Goal: Contribute content: Contribute content

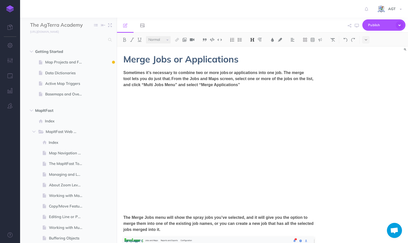
select select "null"
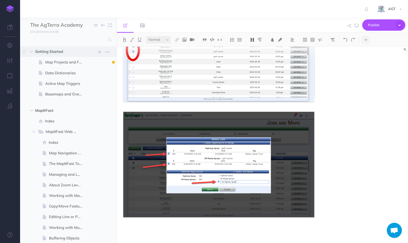
click at [54, 50] on span "Getting Started" at bounding box center [57, 52] width 45 height 6
select select "null"
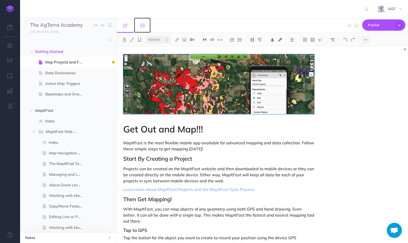
click at [144, 25] on icon at bounding box center [142, 25] width 4 height 4
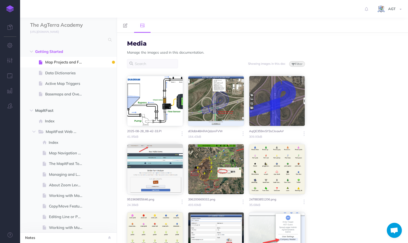
click at [296, 64] on button "Filter" at bounding box center [298, 64] width 16 height 6
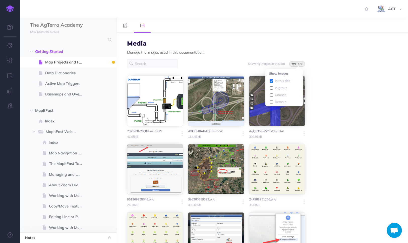
click at [296, 64] on button "Filter" at bounding box center [298, 64] width 16 height 6
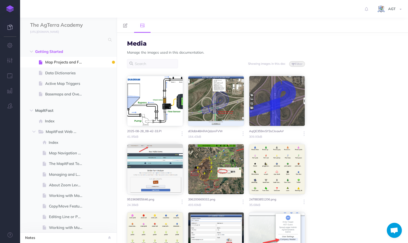
click at [8, 27] on icon at bounding box center [10, 27] width 5 height 5
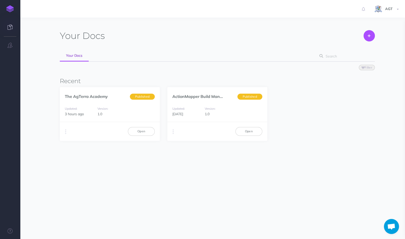
click at [11, 29] on icon at bounding box center [10, 27] width 5 height 5
click at [8, 5] on img at bounding box center [10, 8] width 8 height 7
click at [145, 135] on link "Open" at bounding box center [141, 131] width 27 height 9
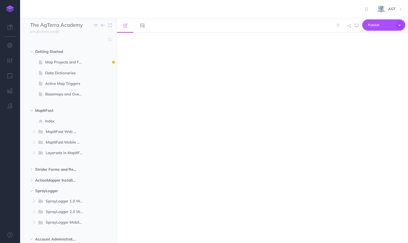
select select "null"
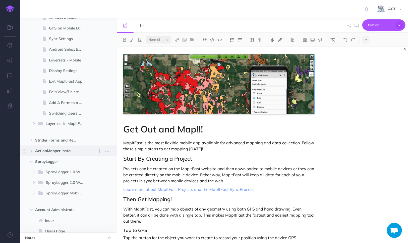
scroll to position [455, 0]
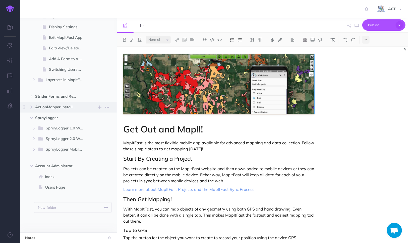
click at [63, 110] on span "ActionMapper Installation New folder Add a new folder inside this folder New pa…" at bounding box center [74, 107] width 78 height 11
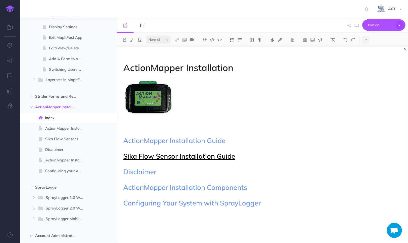
select select "small"
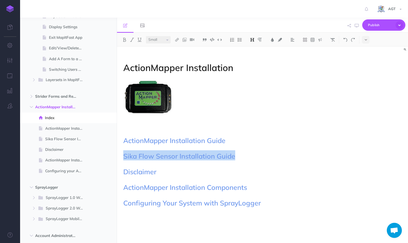
click at [170, 145] on link "/actionmapper-installation/sika-flow-sensor-ins..." at bounding box center [163, 144] width 89 height 6
select select "null"
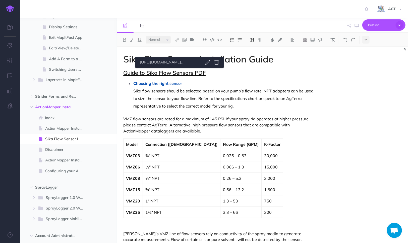
click at [179, 74] on link "Guide to Sika Flow Sensors PDF" at bounding box center [164, 72] width 82 height 7
click at [220, 61] on icon at bounding box center [217, 62] width 6 height 6
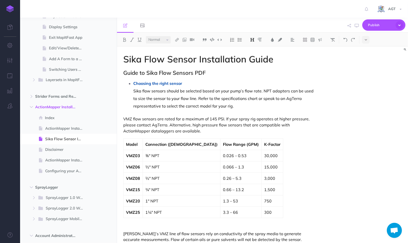
click at [229, 71] on h2 "Guide to Sika Flow Sensors PDF" at bounding box center [218, 73] width 191 height 6
drag, startPoint x: 208, startPoint y: 71, endPoint x: 161, endPoint y: 70, distance: 46.5
click at [161, 70] on h2 "Guide to Sika Flow Sensors PDF" at bounding box center [218, 73] width 191 height 6
drag, startPoint x: 135, startPoint y: 72, endPoint x: 132, endPoint y: 73, distance: 3.5
click at [135, 72] on h2 "Guide to Sika Flow Sensors PDF" at bounding box center [218, 73] width 191 height 6
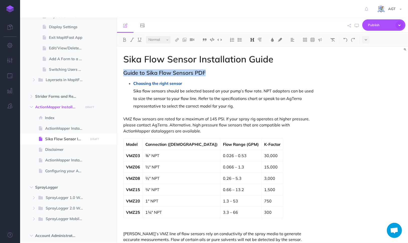
drag, startPoint x: 122, startPoint y: 74, endPoint x: 207, endPoint y: 71, distance: 84.3
click at [177, 40] on img at bounding box center [177, 40] width 5 height 4
click at [177, 47] on icon at bounding box center [177, 49] width 4 height 4
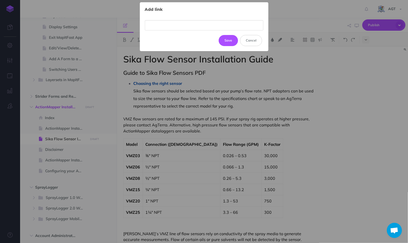
click at [180, 25] on input "text" at bounding box center [204, 25] width 119 height 10
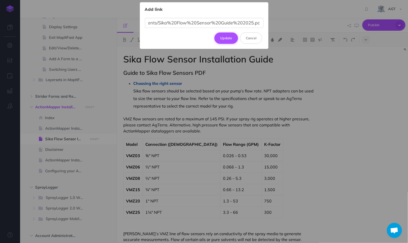
type input "chrome-extension://efaidnbmnnnibpcajpcglclefindmkaj/file:///C:/Users/ahogan/One…"
click at [231, 38] on button "Update" at bounding box center [227, 37] width 24 height 11
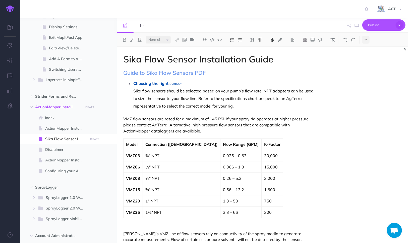
click at [294, 91] on span "Sika flow sensors should be selected based on your pump’s flow rate. NPT adapte…" at bounding box center [223, 98] width 181 height 20
click at [380, 24] on span "Publish" at bounding box center [380, 25] width 25 height 8
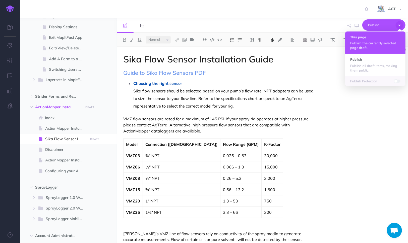
click at [377, 38] on h4 "This page" at bounding box center [376, 37] width 50 height 4
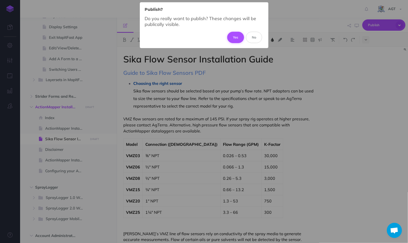
click at [232, 36] on button "Yes" at bounding box center [235, 37] width 17 height 11
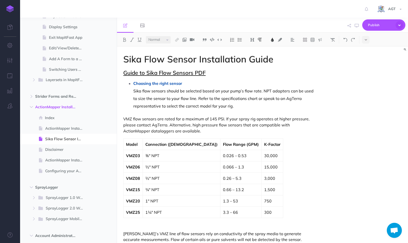
click at [197, 73] on link "Guide to Sika Flow Sensors PDF" at bounding box center [164, 72] width 82 height 7
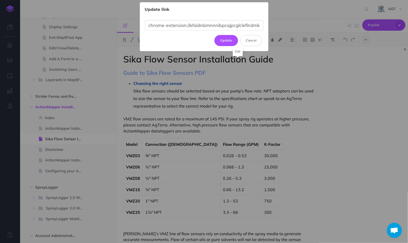
click at [238, 61] on body "Toggle Navigation AGT Settings Account Settings Teams Create Team Support Docum…" at bounding box center [204, 121] width 408 height 243
click at [221, 43] on button "Update" at bounding box center [227, 40] width 24 height 11
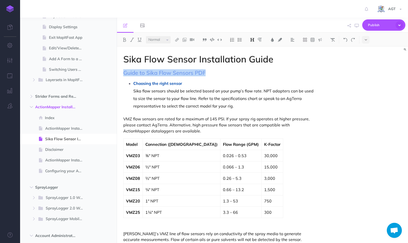
click at [217, 71] on h2 "Guide to Sika Flow Sensors PDF" at bounding box center [218, 73] width 191 height 6
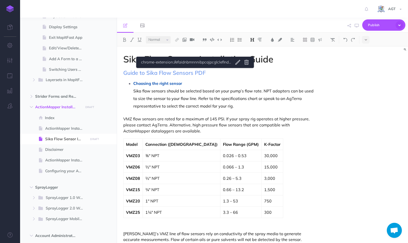
drag, startPoint x: 195, startPoint y: 72, endPoint x: 275, endPoint y: 113, distance: 89.7
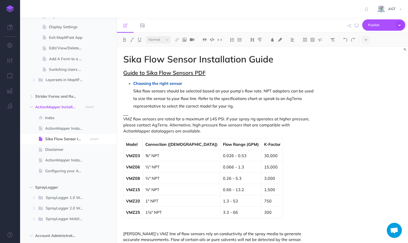
click at [192, 74] on link "Guide to Sika Flow Sensors PDF" at bounding box center [164, 72] width 82 height 7
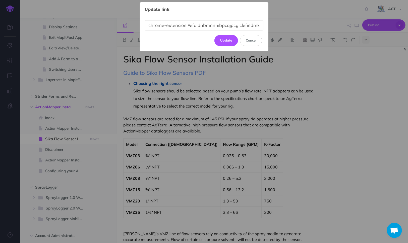
click at [235, 62] on body "Toggle Navigation AGT Settings Account Settings Teams Create Team Support Docum…" at bounding box center [204, 121] width 408 height 243
click at [194, 28] on input "chrome-extension://efaidnbmnnnibpcajpcglclefindmkaj/file:///C:/Users/ahogan/One…" at bounding box center [204, 25] width 119 height 10
click at [195, 28] on input "chrome-extension://efaidnbmnnnibpcajpcglclefindmkaj/file:///C:/Users/ahogan/One…" at bounding box center [204, 25] width 119 height 10
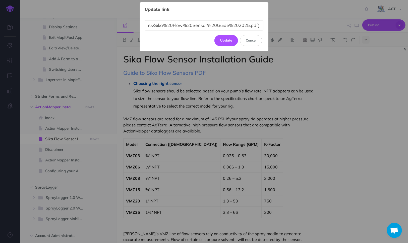
scroll to position [0, 184]
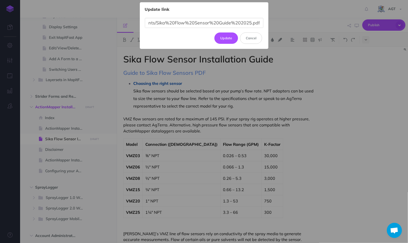
type input "Sika Flow Sensor Guide 2025.pdf (file://WALKINGLEAF/Users/ahogan/OneDrive/Docum…"
click at [224, 37] on button "Update" at bounding box center [227, 37] width 24 height 11
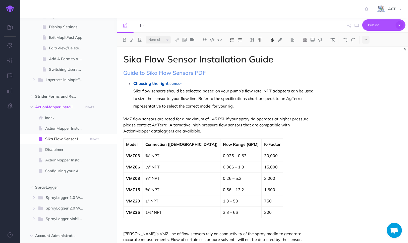
click at [242, 87] on p "Sika flow sensors should be selected based on your pump’s flow rate. NPT adapte…" at bounding box center [223, 98] width 181 height 23
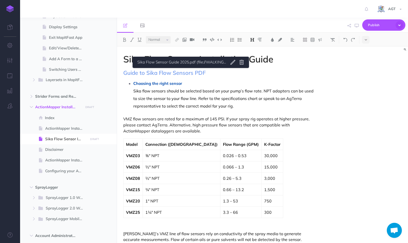
click at [275, 98] on span "Sika flow sensors should be selected based on your pump’s flow rate. NPT adapte…" at bounding box center [223, 98] width 181 height 20
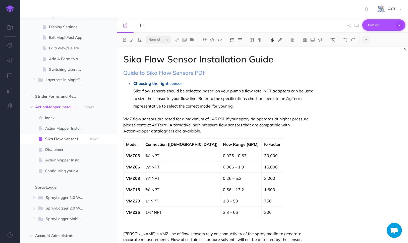
click at [381, 25] on span "Publish" at bounding box center [380, 25] width 25 height 8
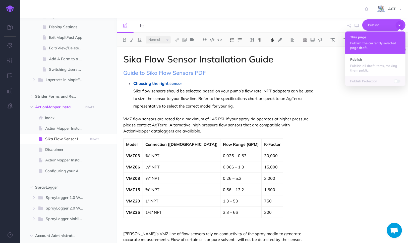
click at [377, 45] on p "Publish the currently selected page draft." at bounding box center [376, 45] width 50 height 9
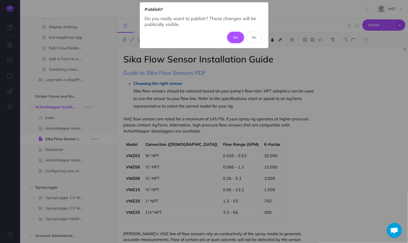
click at [235, 36] on button "Yes" at bounding box center [235, 37] width 17 height 11
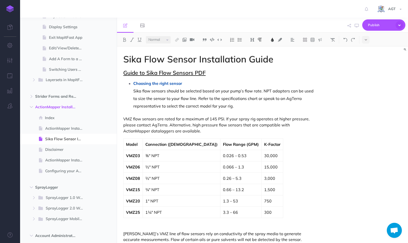
click at [180, 73] on link "Guide to Sika Flow Sensors PDF" at bounding box center [164, 72] width 82 height 7
click at [207, 85] on p "Choosing the right sensor" at bounding box center [223, 83] width 181 height 8
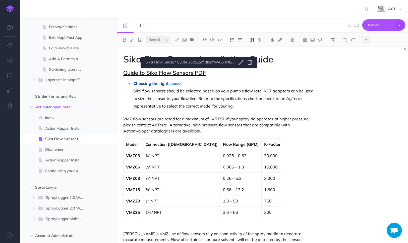
drag, startPoint x: 200, startPoint y: 72, endPoint x: 189, endPoint y: 72, distance: 10.3
click at [189, 72] on link "Guide to Sika Flow Sensors PDF" at bounding box center [164, 72] width 82 height 7
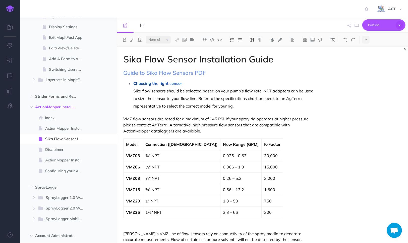
click at [178, 30] on ul at bounding box center [165, 25] width 97 height 15
click at [181, 74] on link "Guide to Sika Flow Sensors PDF" at bounding box center [164, 72] width 82 height 7
click at [229, 62] on icon at bounding box center [230, 62] width 4 height 5
click at [229, 74] on h2 "Guide to Sika Flow Sensors PDF" at bounding box center [218, 73] width 191 height 6
drag, startPoint x: 206, startPoint y: 73, endPoint x: 120, endPoint y: 72, distance: 85.4
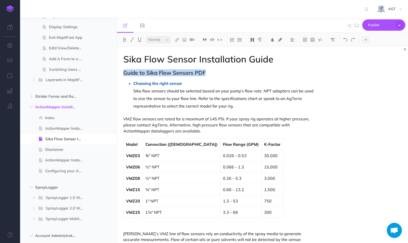
click at [177, 39] on img at bounding box center [177, 40] width 5 height 4
click at [178, 48] on icon at bounding box center [177, 49] width 4 height 4
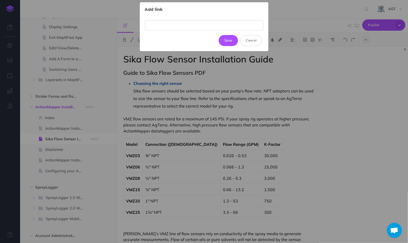
click at [186, 26] on input "text" at bounding box center [204, 25] width 119 height 10
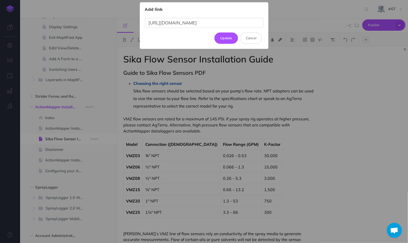
scroll to position [0, 122]
type input "[URL][DOMAIN_NAME]"
click at [228, 38] on button "Update" at bounding box center [227, 37] width 24 height 11
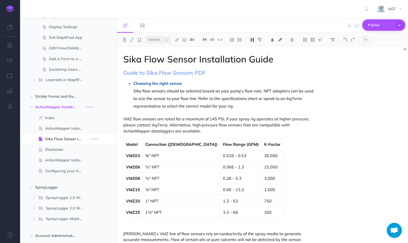
click at [374, 27] on span "Publish" at bounding box center [380, 25] width 25 height 8
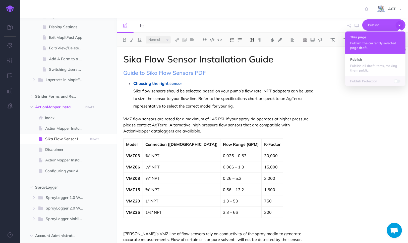
click at [376, 41] on p "Publish the currently selected page draft." at bounding box center [376, 45] width 50 height 9
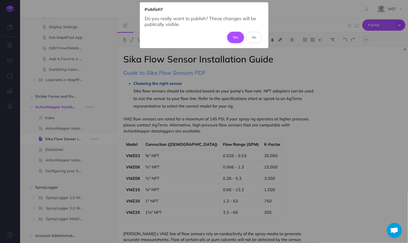
click at [233, 38] on button "Yes" at bounding box center [235, 37] width 17 height 11
